Goal: Information Seeking & Learning: Learn about a topic

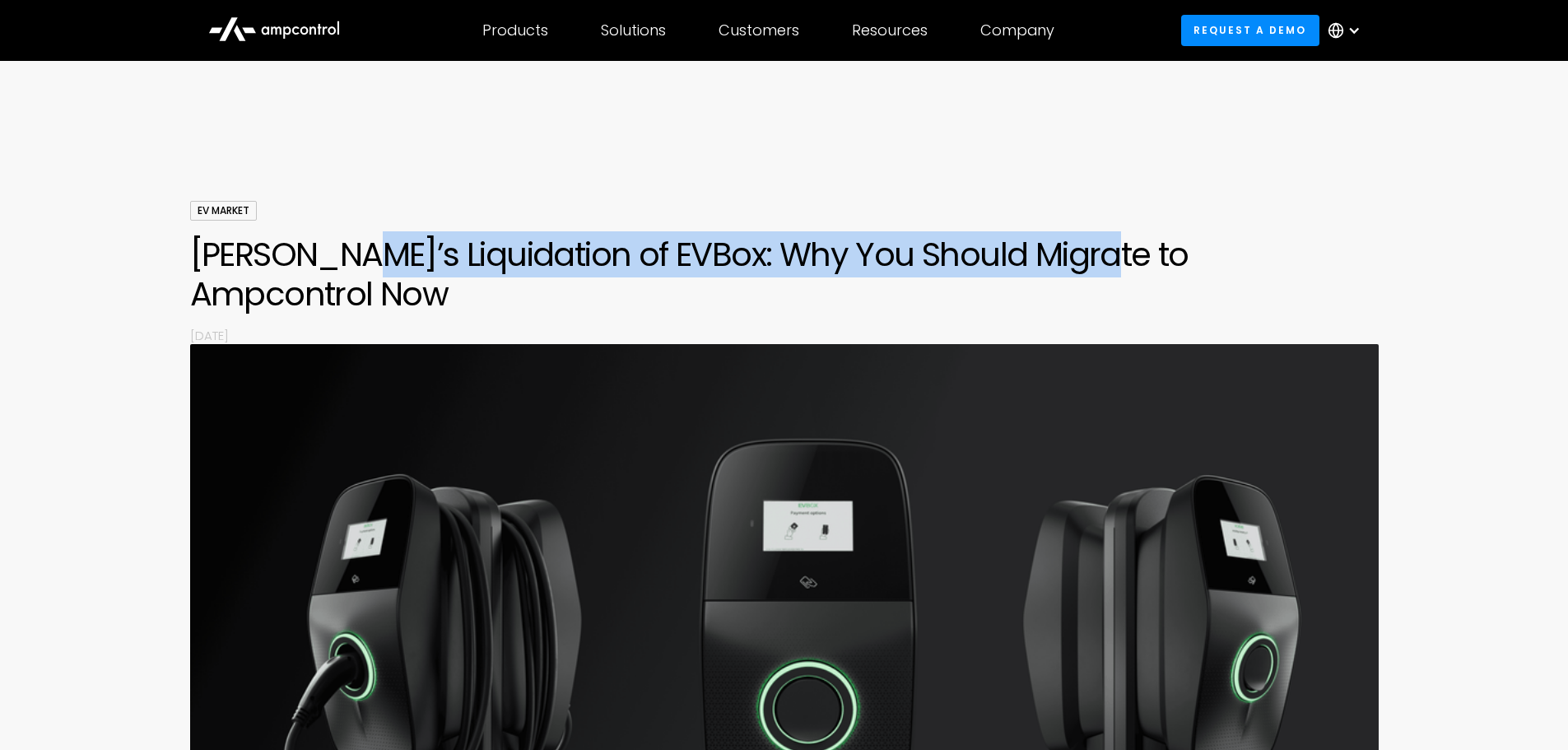
drag, startPoint x: 328, startPoint y: 254, endPoint x: 1085, endPoint y: 258, distance: 757.0
click at [1085, 258] on h1 "[PERSON_NAME]’s Liquidation of EVBox: Why You Should Migrate to Ampcontrol Now" at bounding box center [784, 274] width 1189 height 79
click at [1083, 258] on h1 "[PERSON_NAME]’s Liquidation of EVBox: Why You Should Migrate to Ampcontrol Now" at bounding box center [784, 274] width 1189 height 79
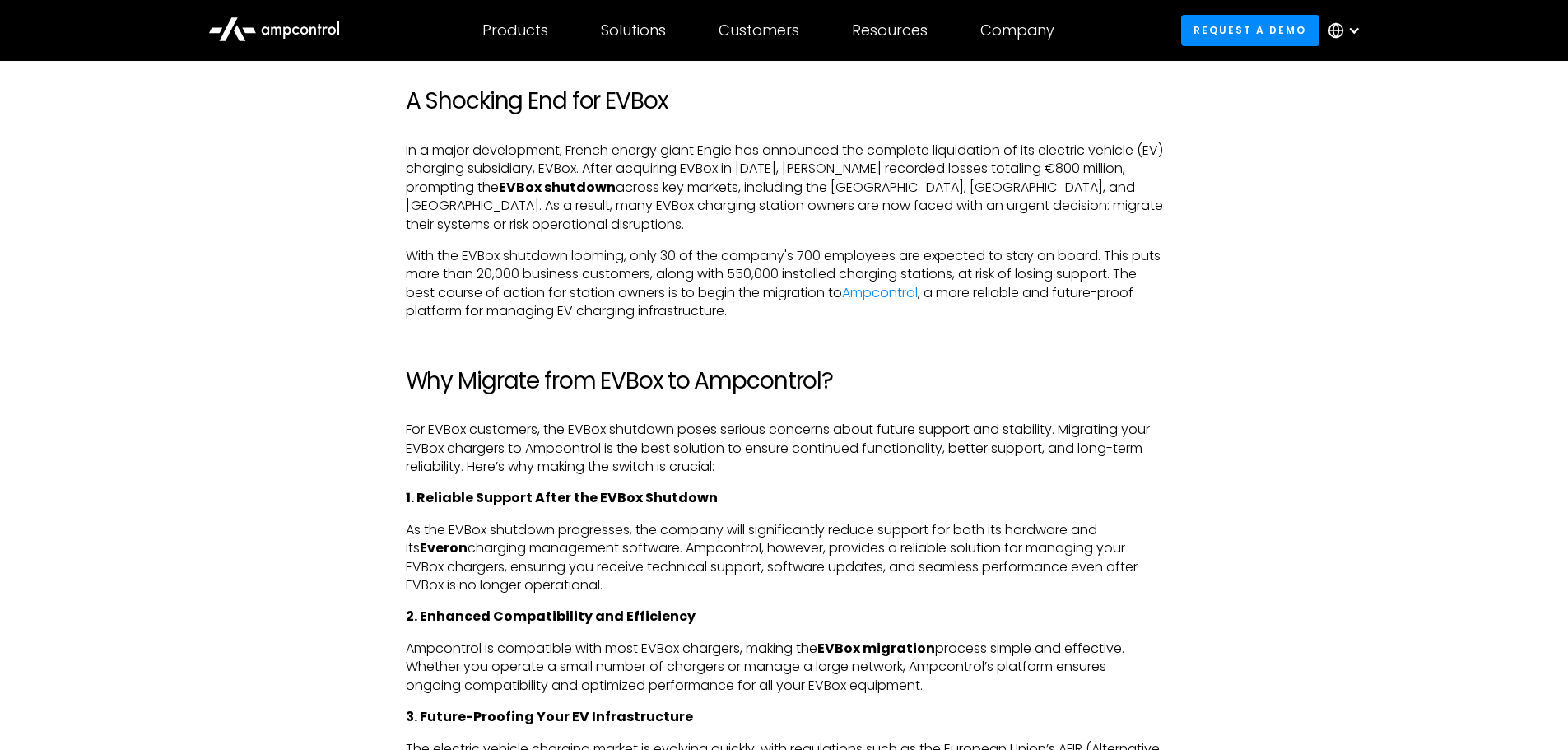
scroll to position [906, 0]
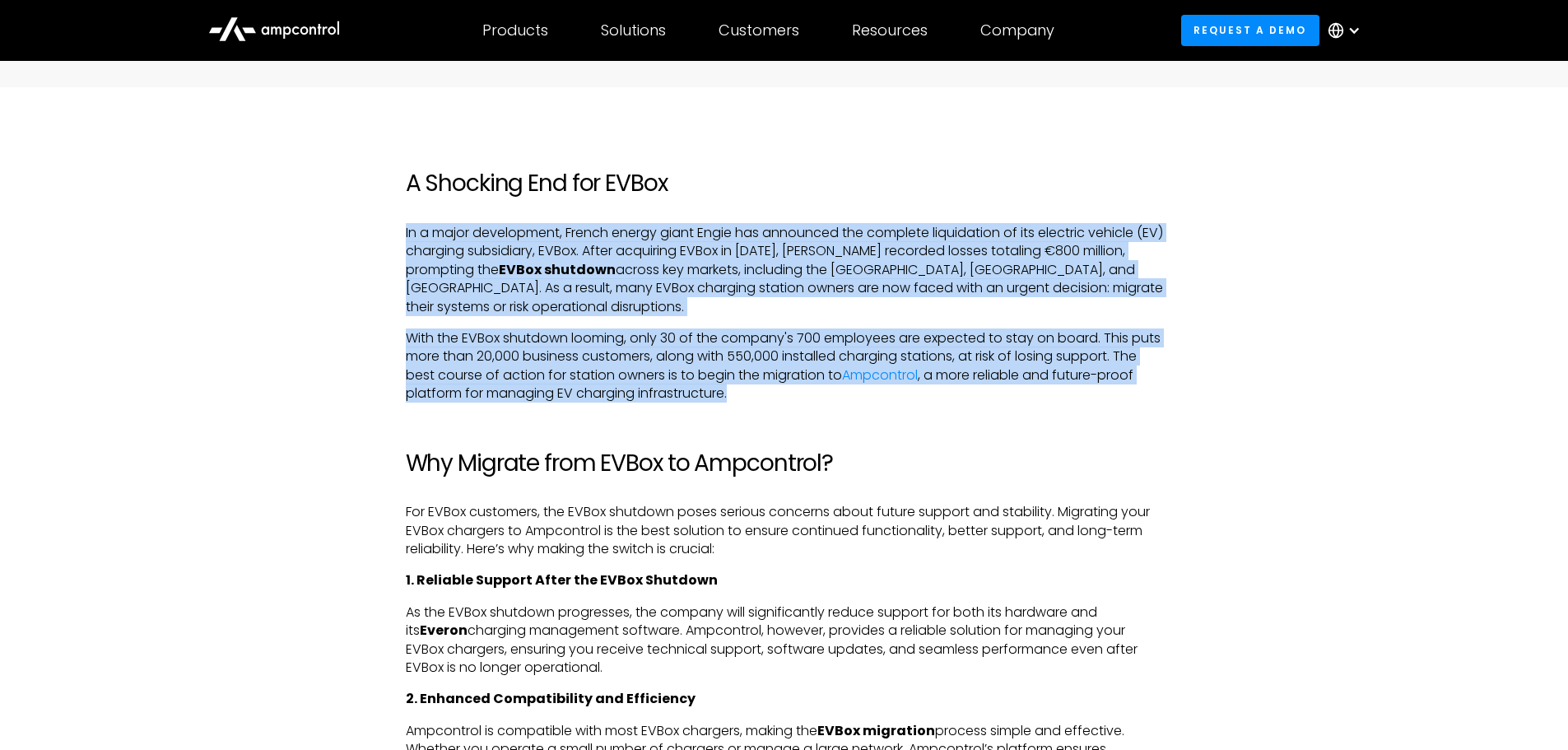
drag, startPoint x: 404, startPoint y: 192, endPoint x: 738, endPoint y: 350, distance: 369.5
click at [740, 353] on p "With the EVBox shutdown looming, only 30 of the company's 700 employees are exp…" at bounding box center [784, 366] width 757 height 74
drag, startPoint x: 738, startPoint y: 354, endPoint x: 399, endPoint y: 194, distance: 374.9
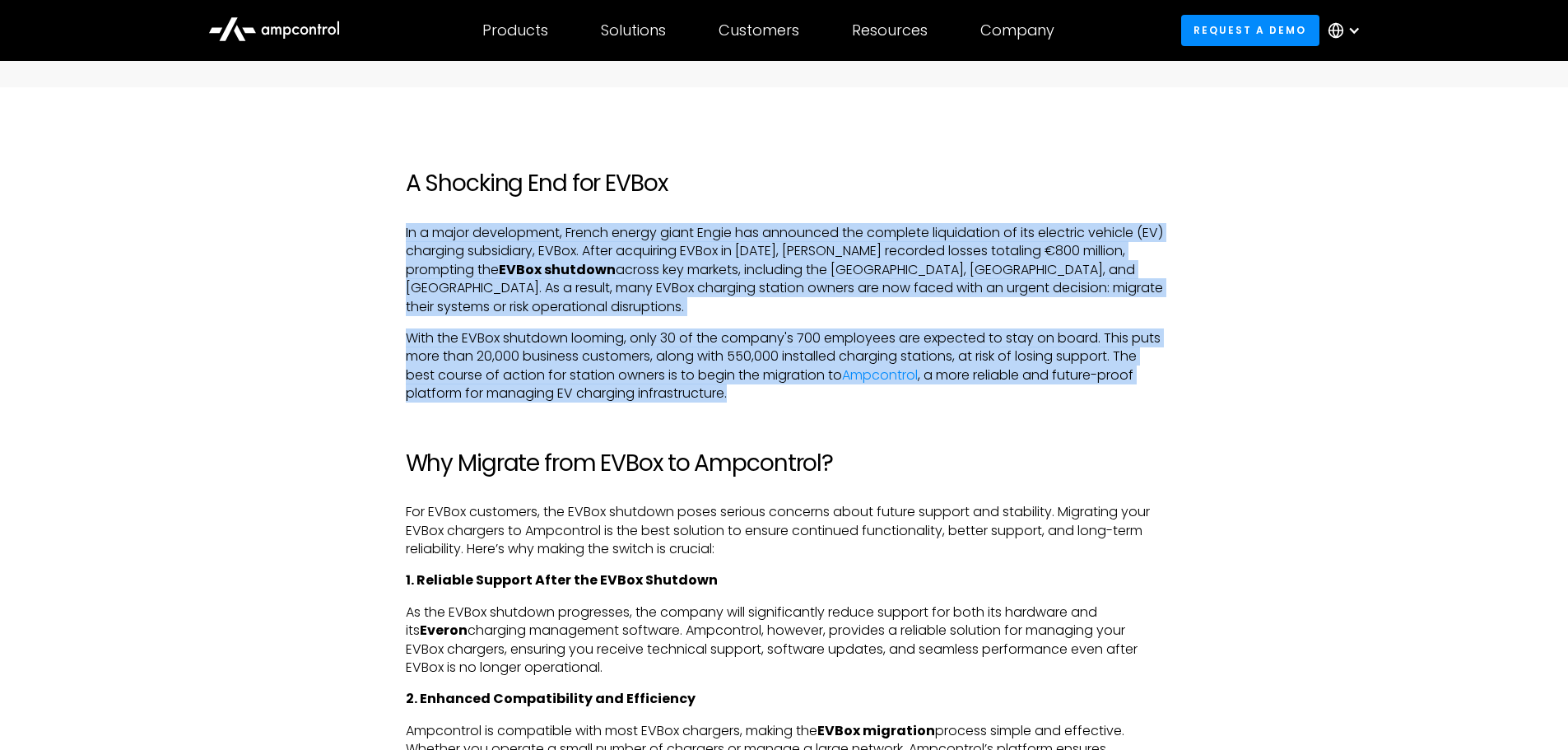
click at [420, 224] on p "In a major development, French energy giant Engie has announced the complete li…" at bounding box center [784, 270] width 757 height 92
drag, startPoint x: 406, startPoint y: 190, endPoint x: 746, endPoint y: 354, distance: 377.5
